Goal: Navigation & Orientation: Find specific page/section

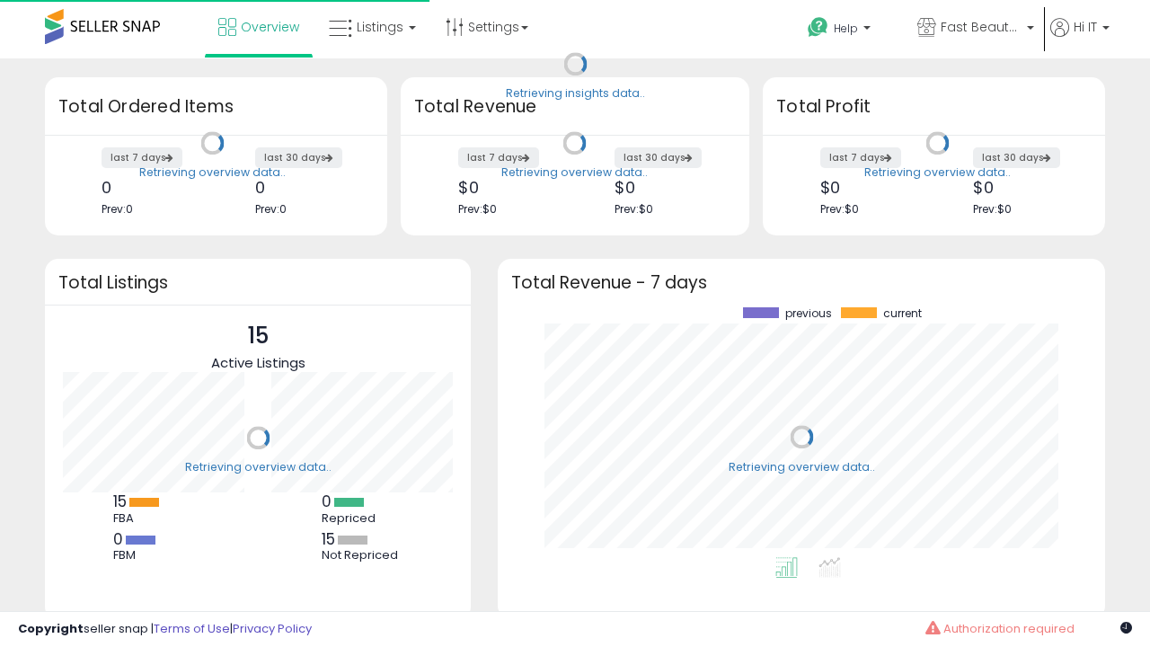
scroll to position [250, 571]
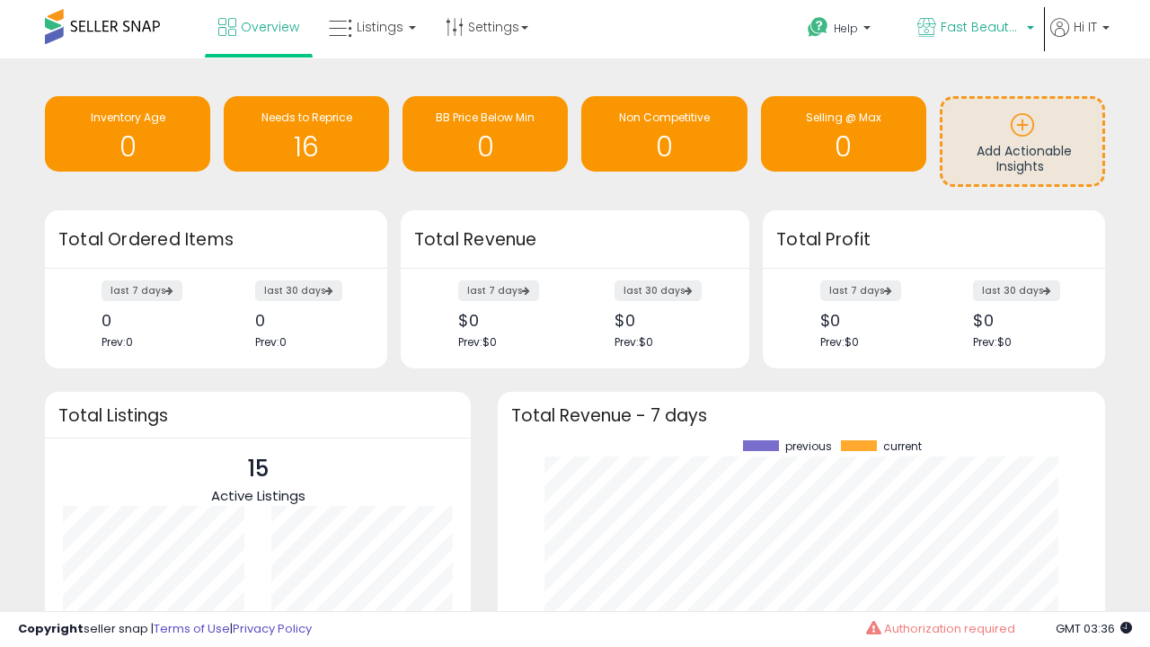
click at [974, 29] on span "Fast Beauty ([GEOGRAPHIC_DATA])" at bounding box center [980, 27] width 81 height 18
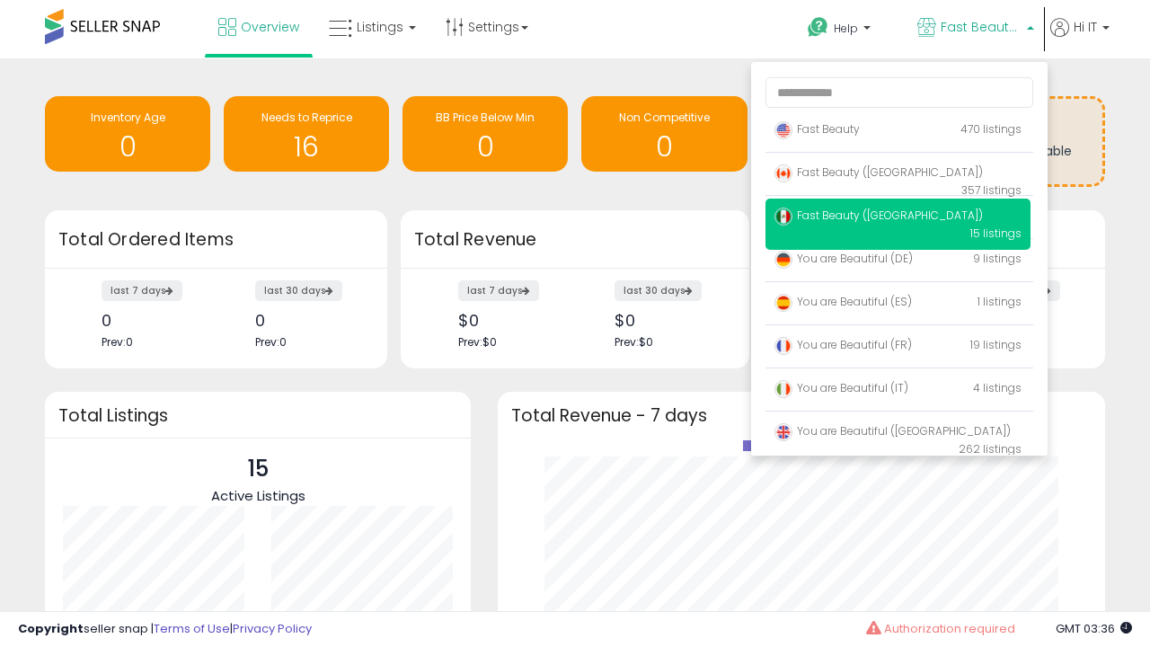
click at [897, 132] on p "Fast Beauty 470 listings" at bounding box center [897, 130] width 265 height 36
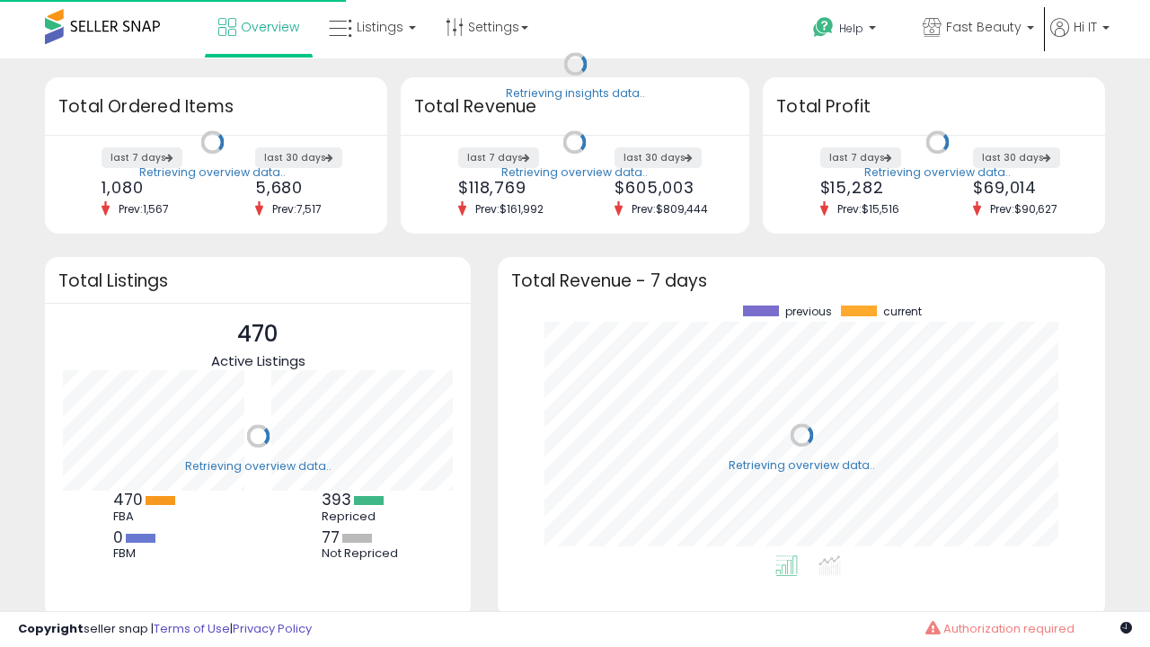
scroll to position [250, 571]
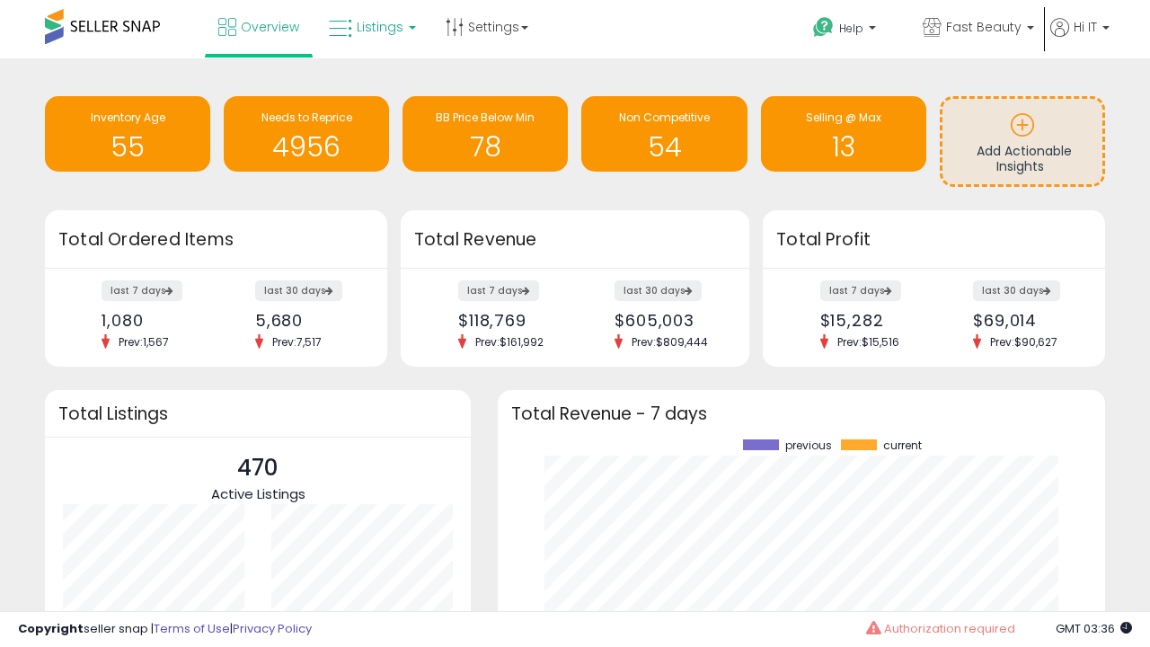
click at [370, 27] on span "Listings" at bounding box center [380, 27] width 47 height 18
